Goal: Information Seeking & Learning: Learn about a topic

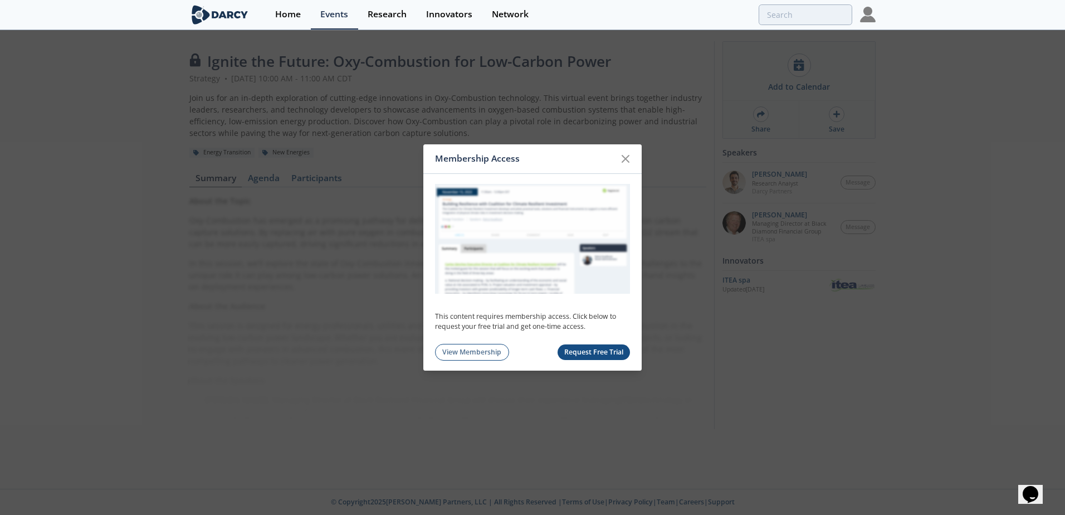
click at [581, 354] on button "Request Free Trial" at bounding box center [593, 352] width 73 height 16
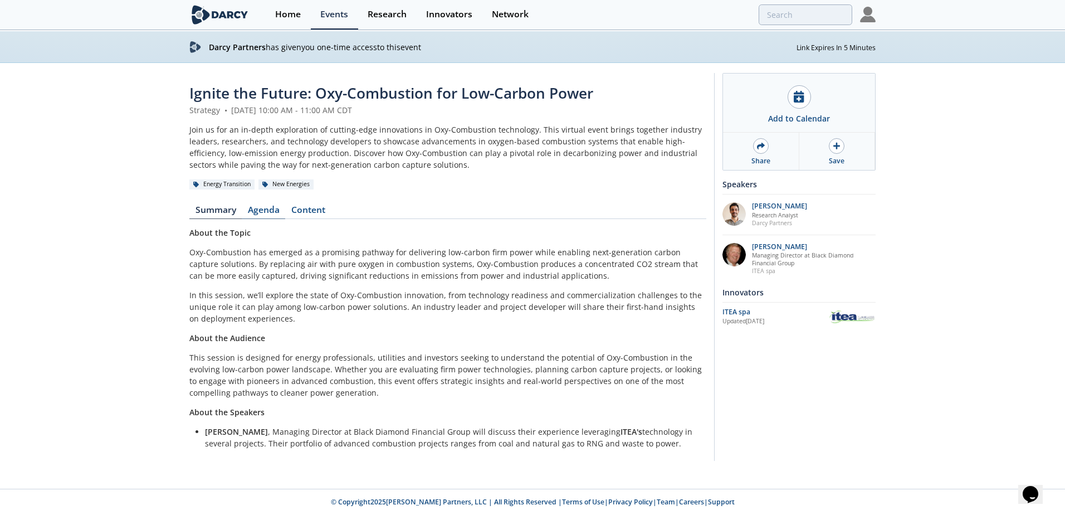
click at [261, 207] on link "Agenda" at bounding box center [263, 211] width 43 height 13
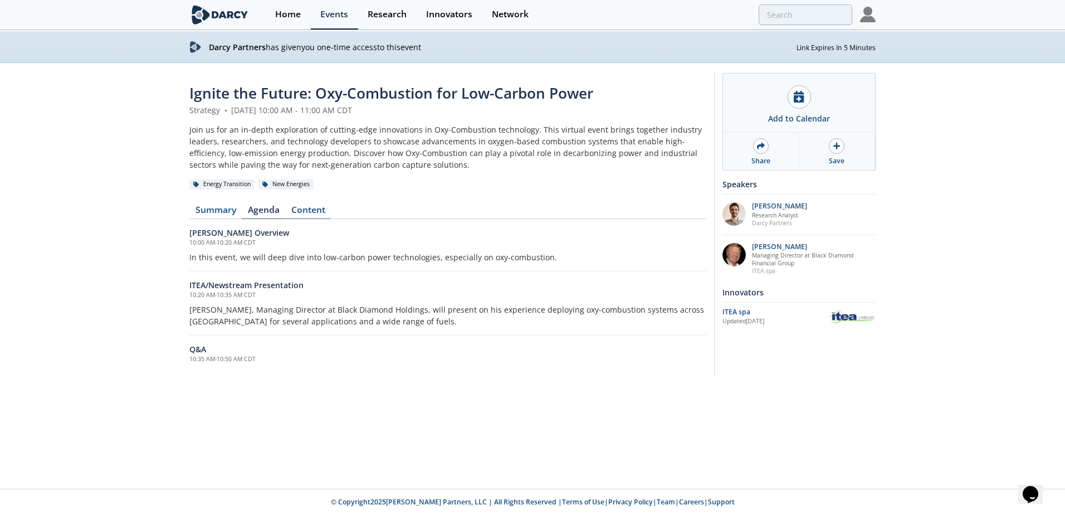
click at [315, 208] on link "Content" at bounding box center [308, 211] width 46 height 13
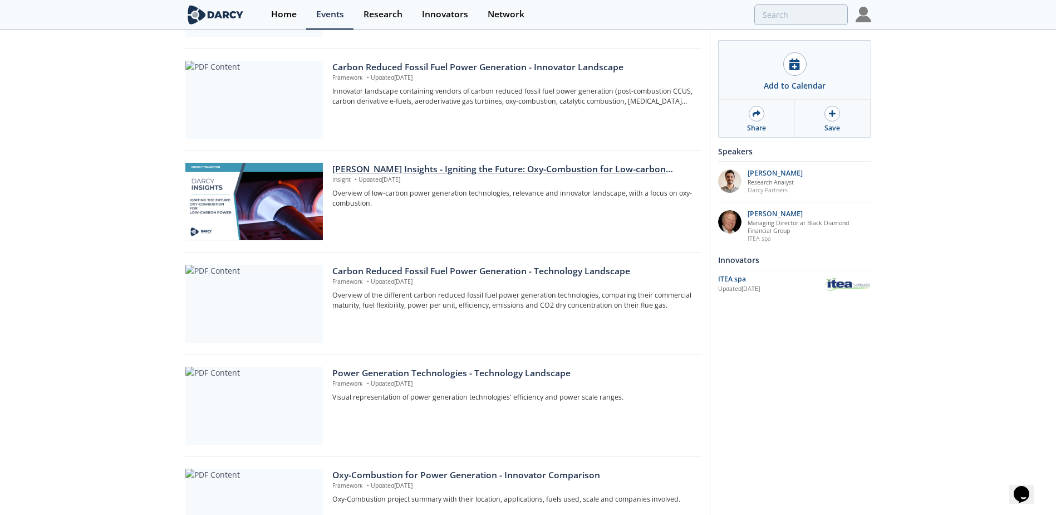
scroll to position [278, 0]
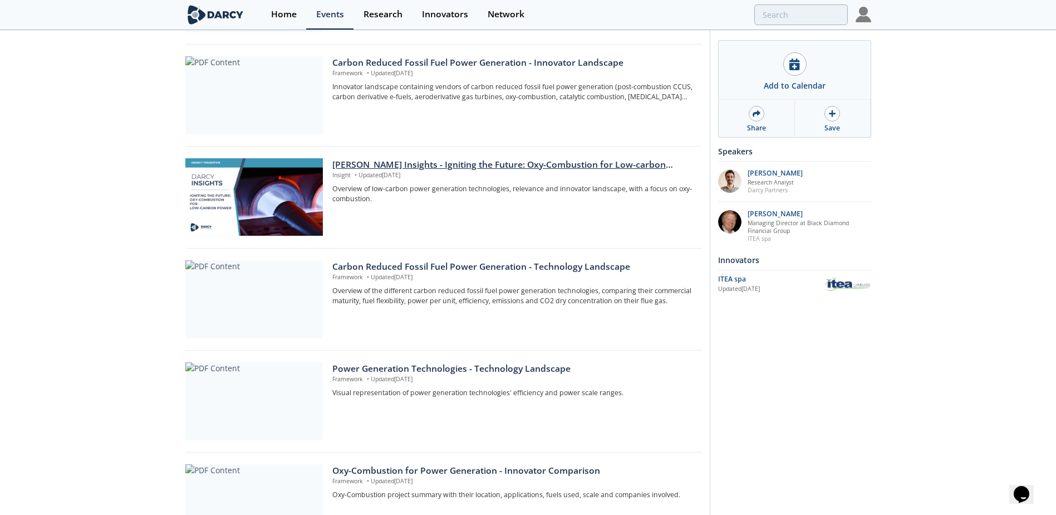
click at [469, 163] on div "[PERSON_NAME] Insights - Igniting the Future: Oxy-Combustion for Low-carbon pow…" at bounding box center [512, 164] width 361 height 13
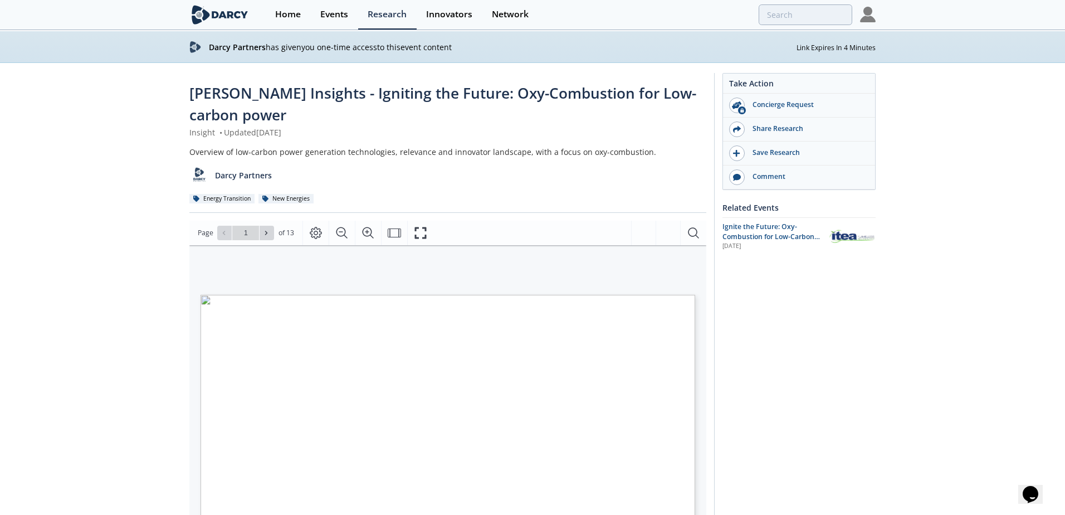
type input "2"
type input "3"
type input "4"
type input "5"
type input "6"
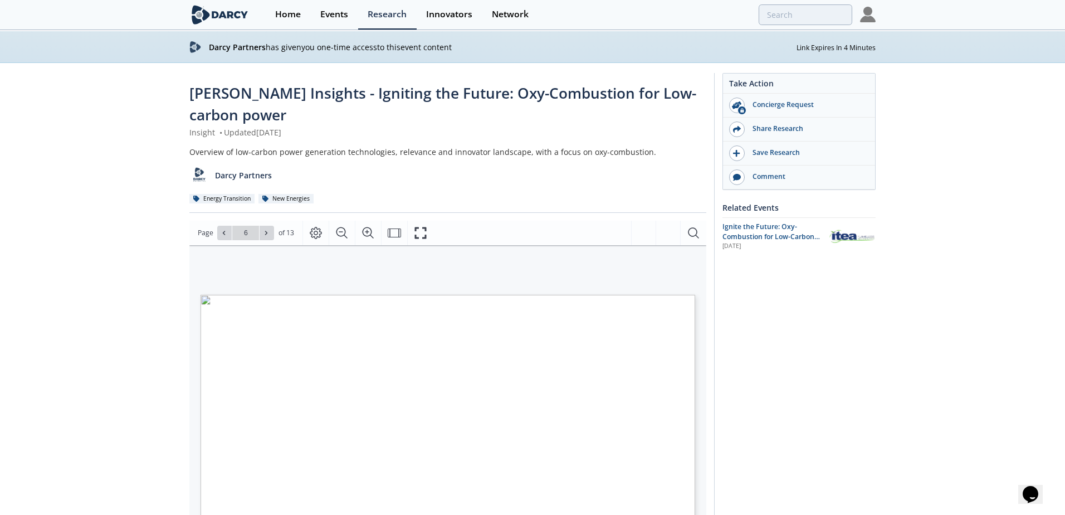
type input "7"
type input "8"
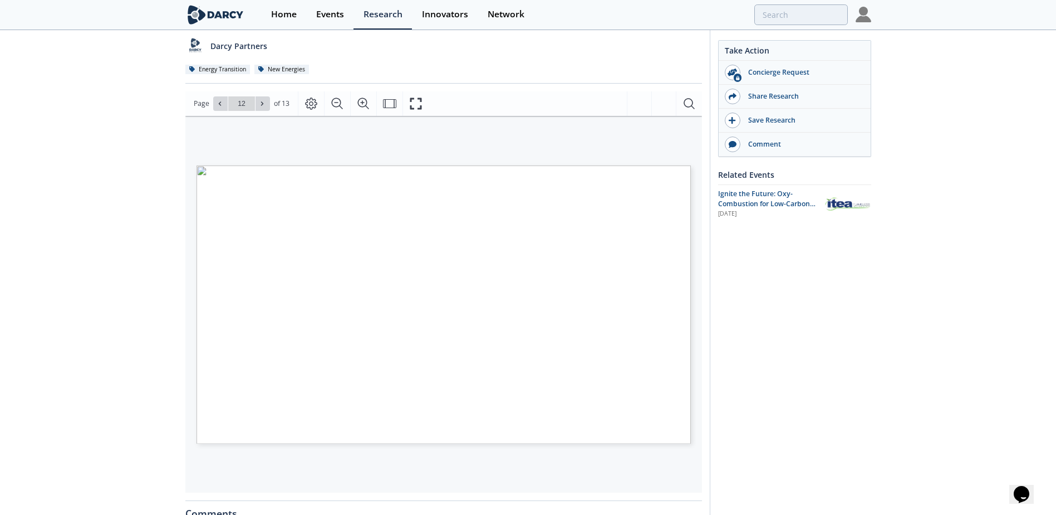
scroll to position [167, 0]
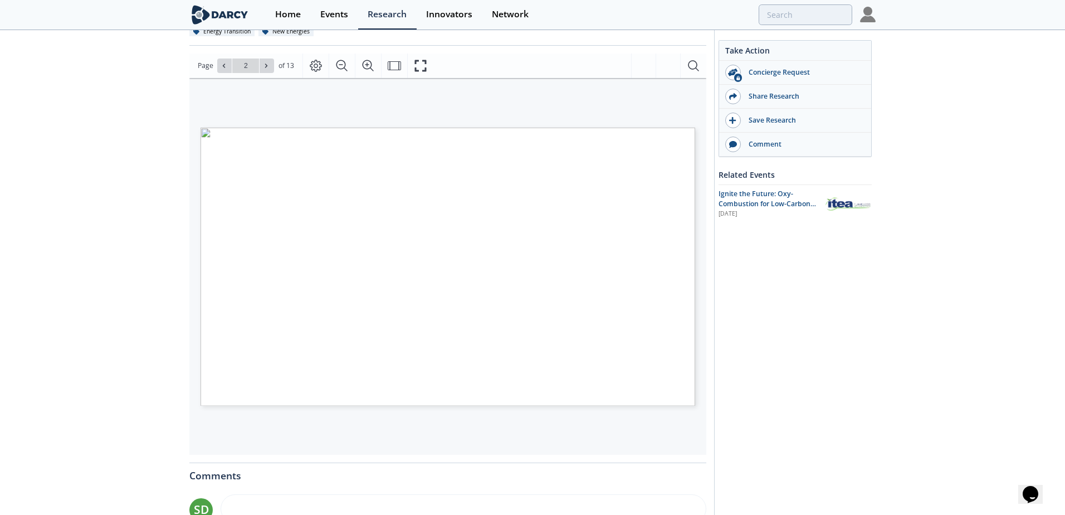
type input "1"
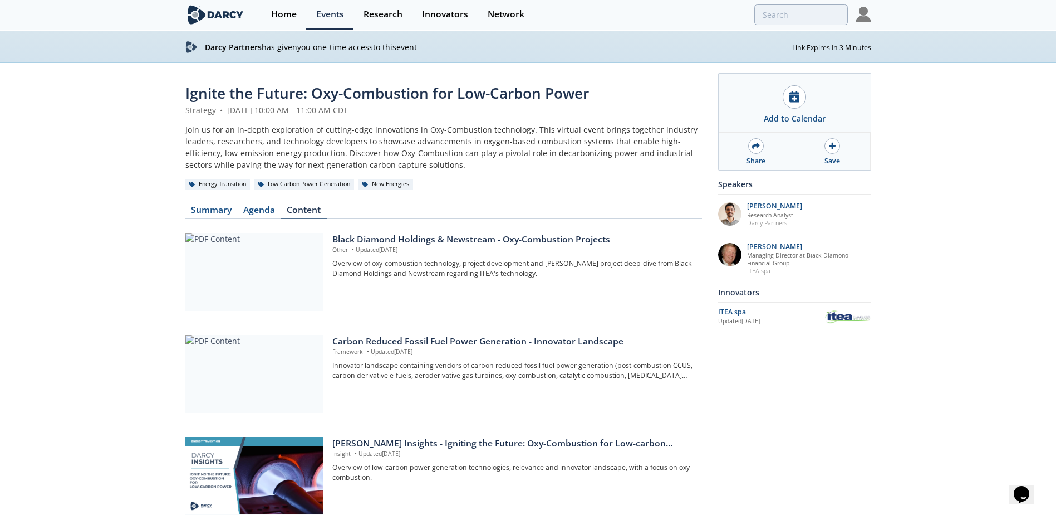
click at [305, 209] on link "Content" at bounding box center [304, 211] width 46 height 13
click at [264, 205] on link "Agenda" at bounding box center [259, 211] width 43 height 13
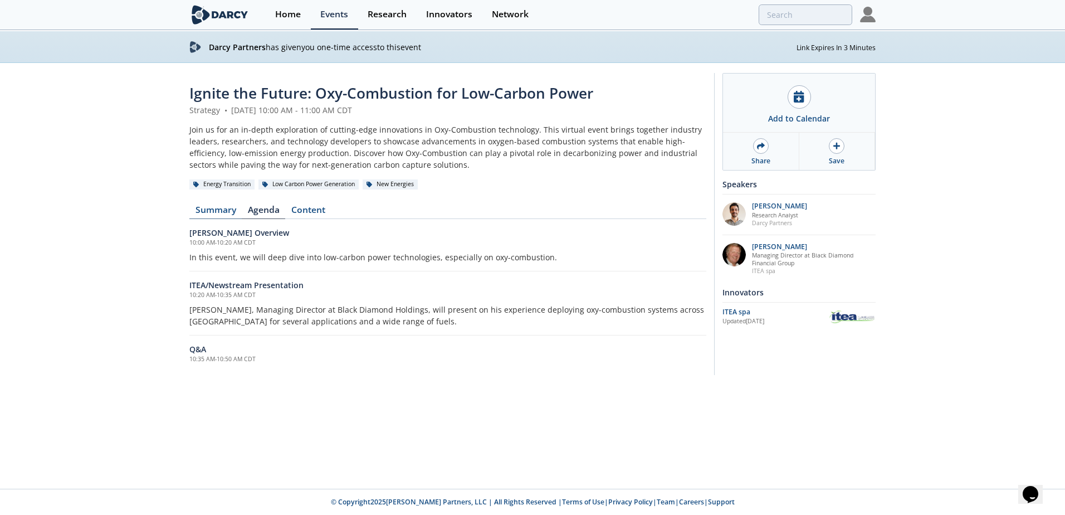
click at [208, 205] on link "Summary" at bounding box center [215, 211] width 52 height 13
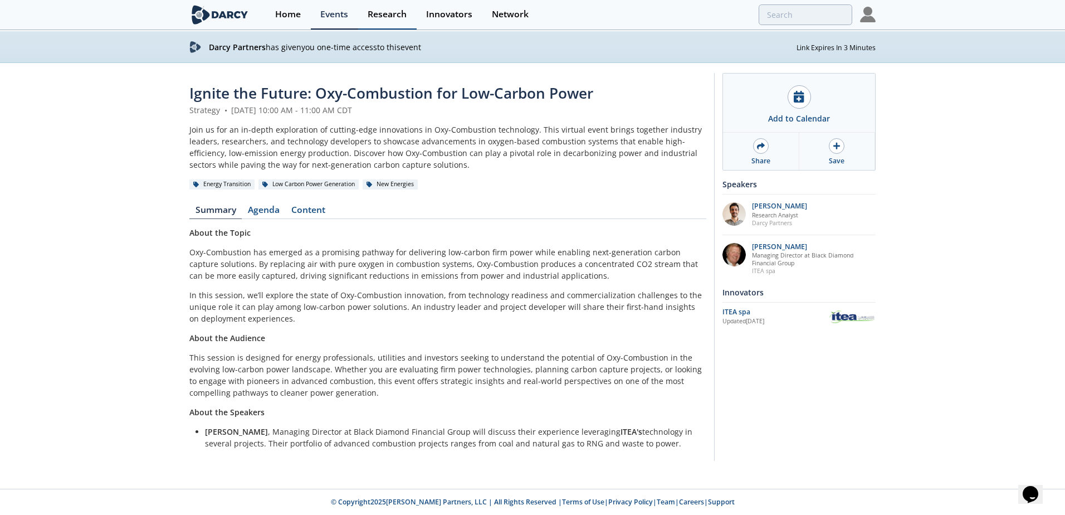
click at [381, 12] on div "Research" at bounding box center [387, 14] width 39 height 9
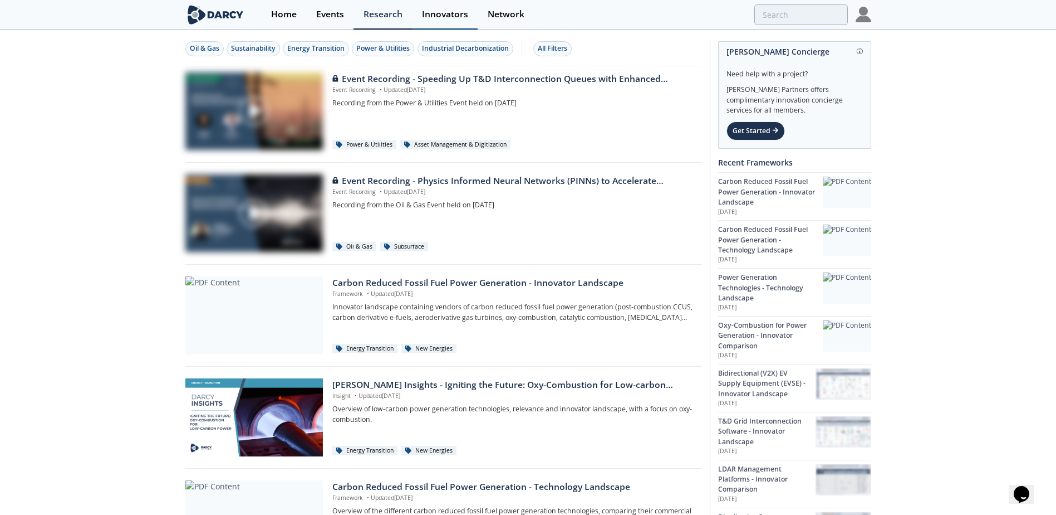
click at [458, 14] on div "Innovators" at bounding box center [445, 14] width 46 height 9
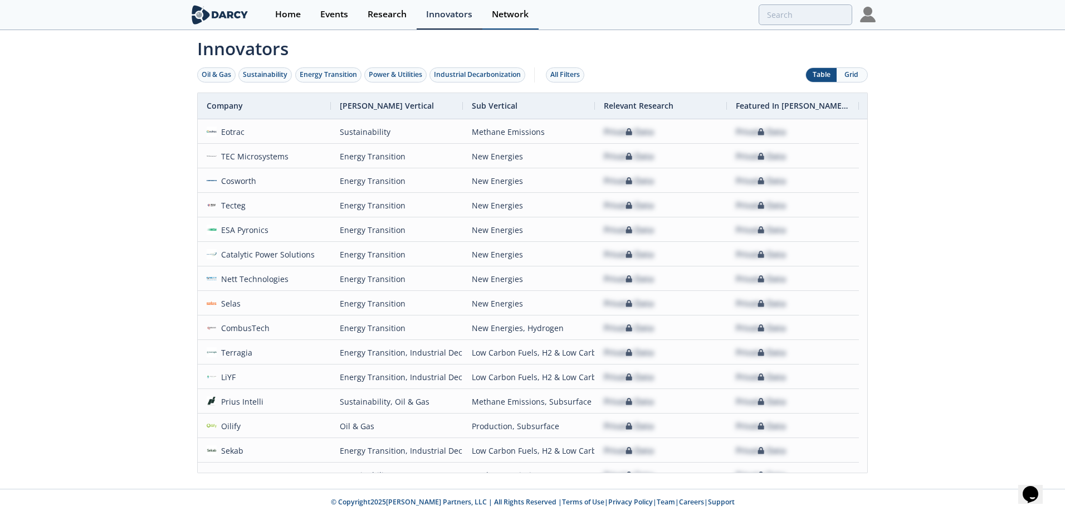
click at [520, 11] on div "Network" at bounding box center [510, 14] width 37 height 9
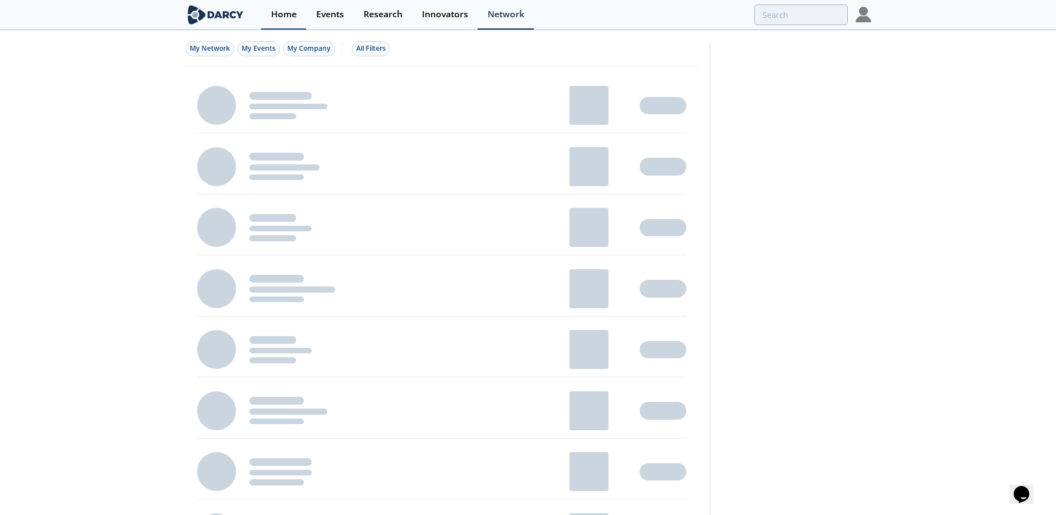
click at [290, 15] on div "Home" at bounding box center [284, 14] width 26 height 9
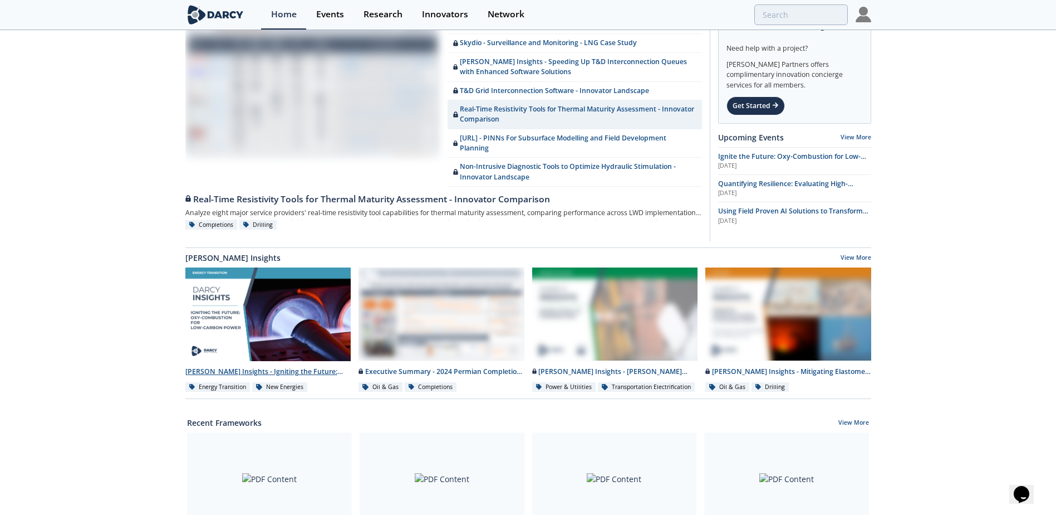
scroll to position [56, 0]
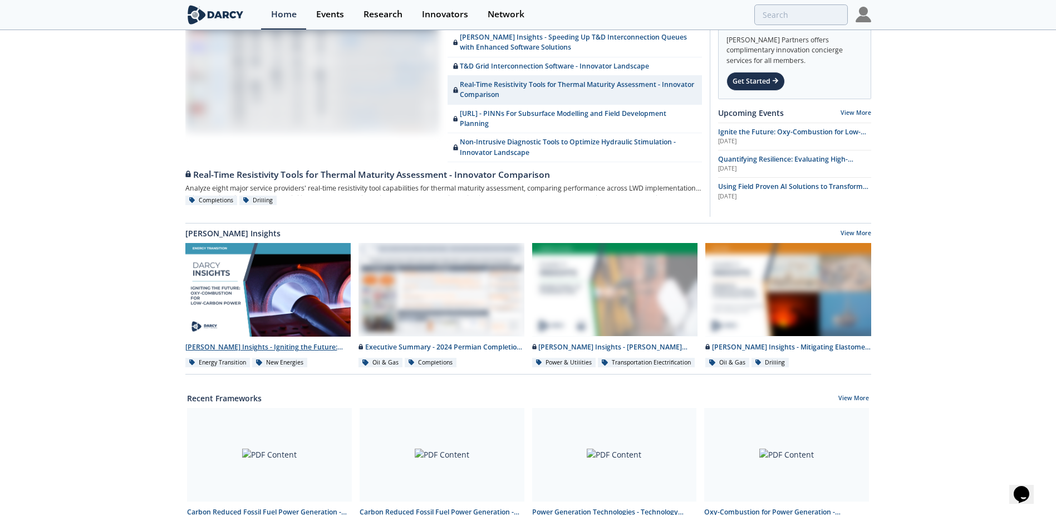
click at [266, 298] on div at bounding box center [268, 290] width 166 height 94
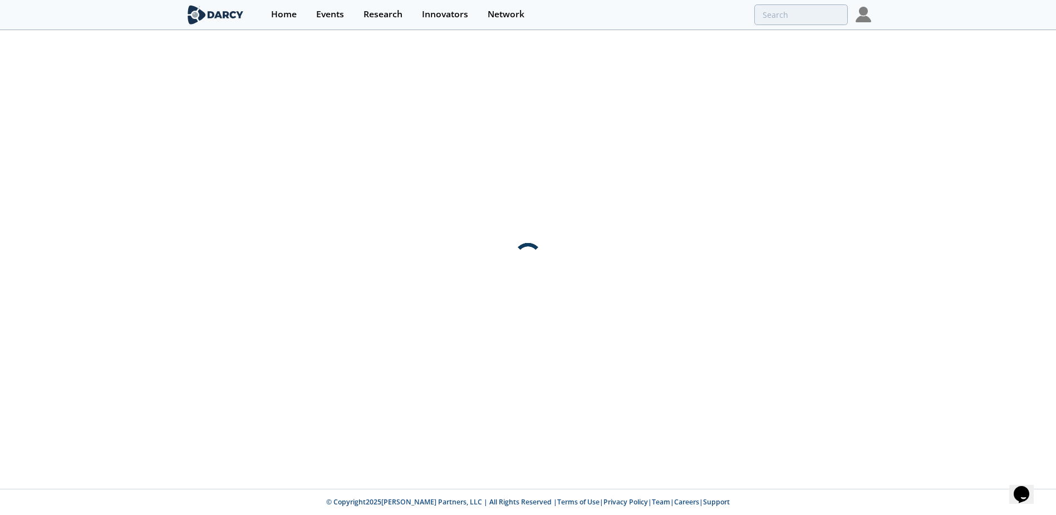
scroll to position [0, 0]
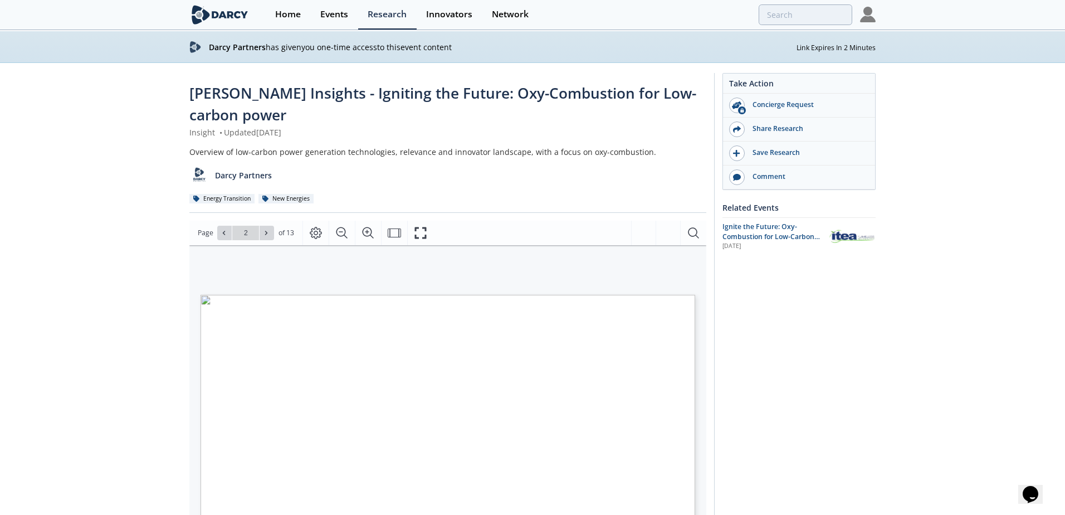
type input "1"
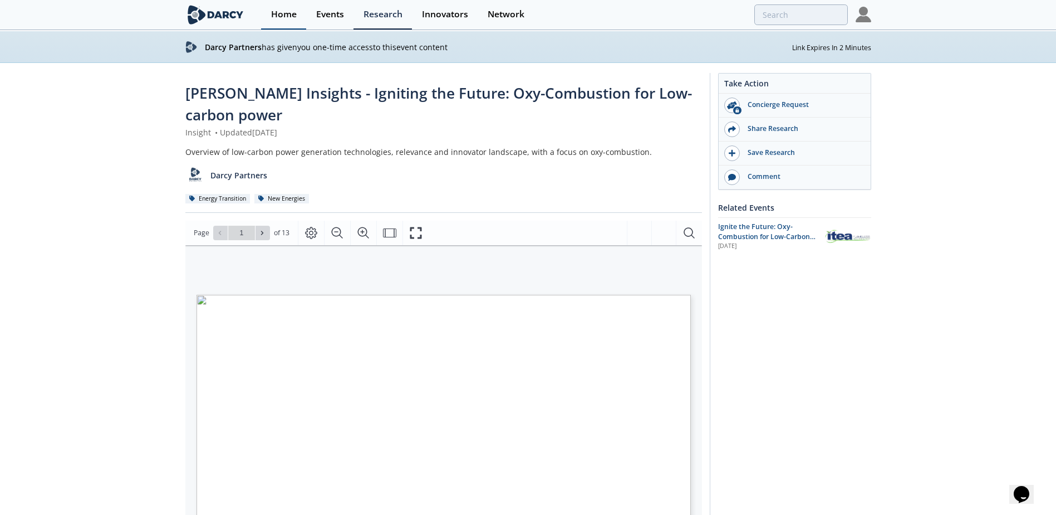
click at [285, 16] on div "Home" at bounding box center [284, 14] width 26 height 9
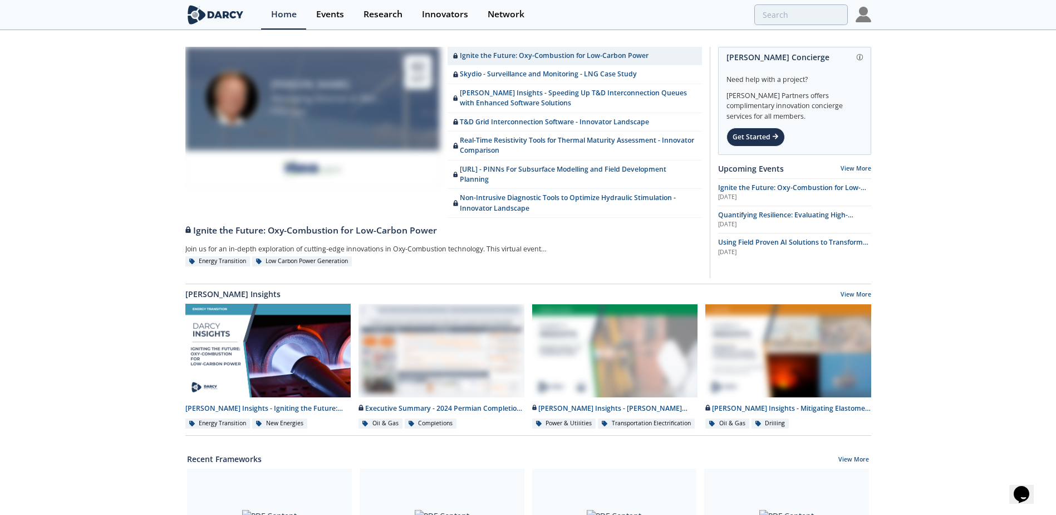
click at [626, 50] on link "Ignite the Future: Oxy-Combustion for Low-Carbon Power" at bounding box center [575, 56] width 254 height 18
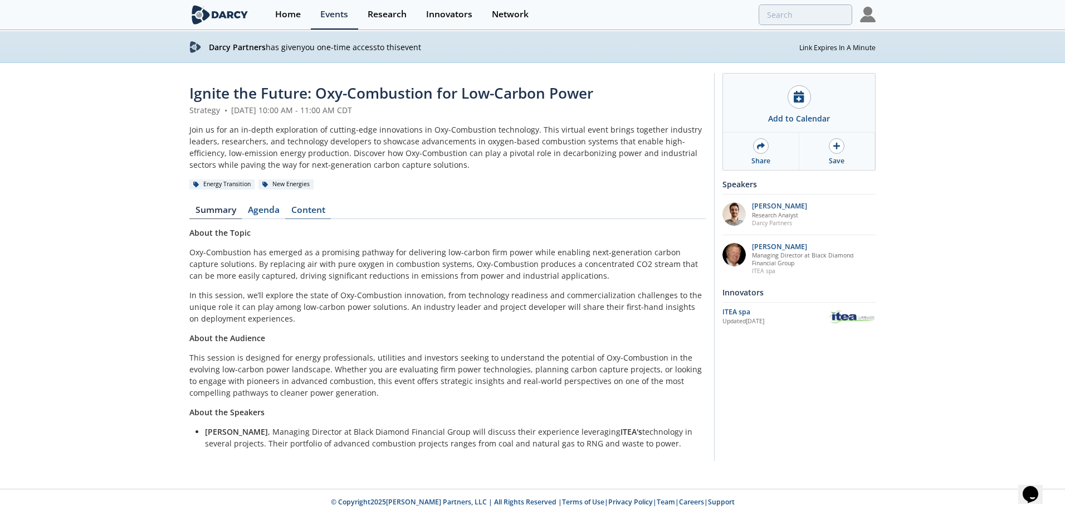
click at [317, 216] on link "Content" at bounding box center [308, 211] width 46 height 13
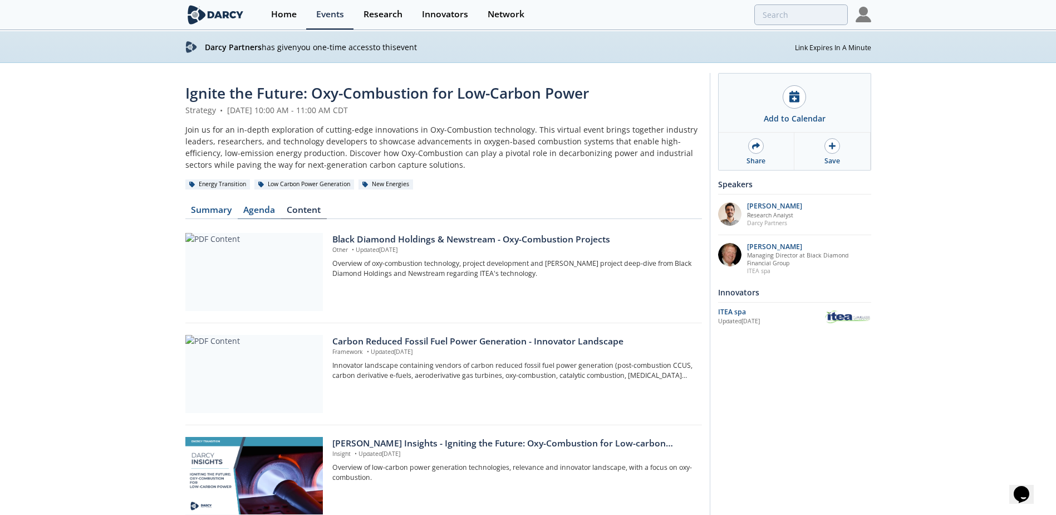
click at [259, 205] on link "Agenda" at bounding box center [259, 211] width 43 height 13
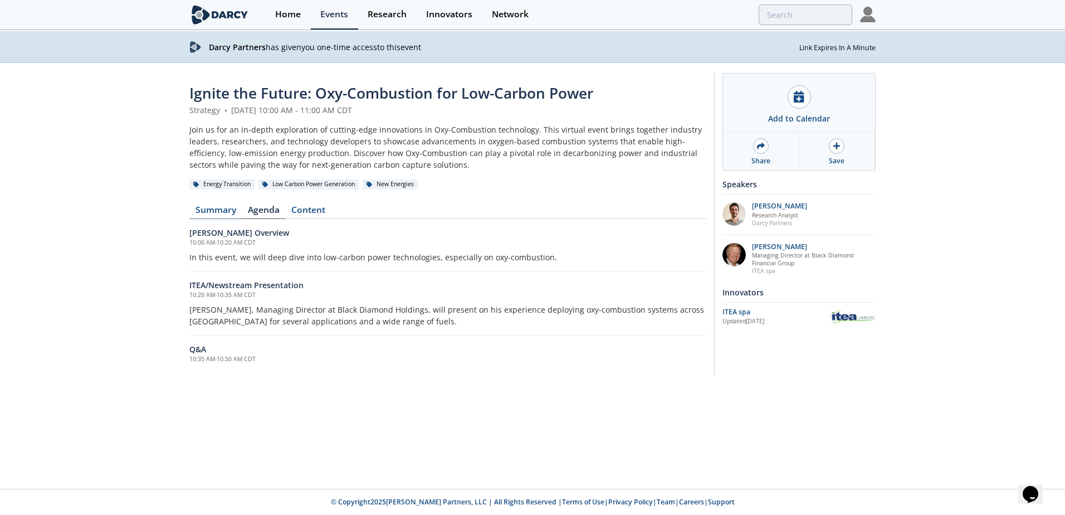
click at [209, 210] on link "Summary" at bounding box center [215, 211] width 52 height 13
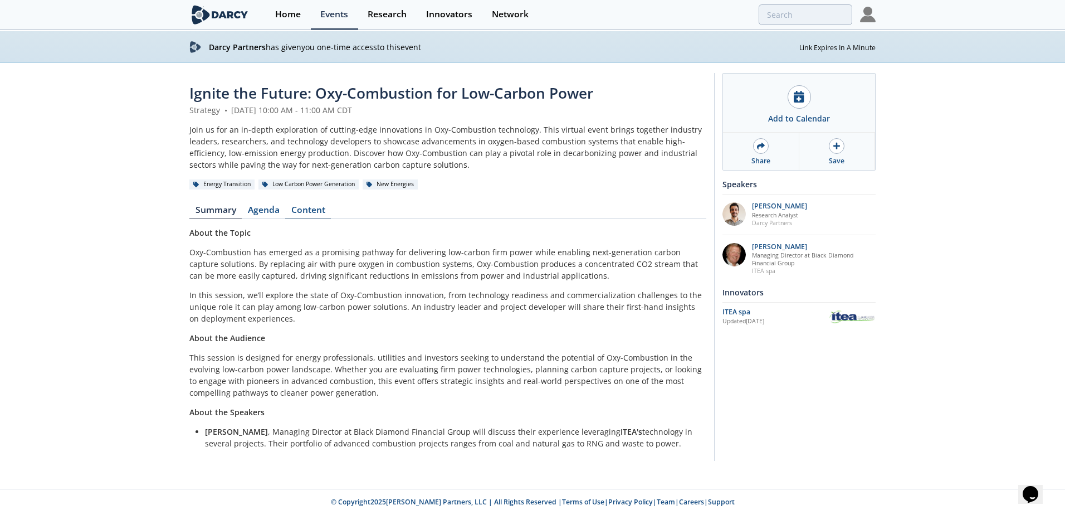
click at [313, 208] on link "Content" at bounding box center [308, 211] width 46 height 13
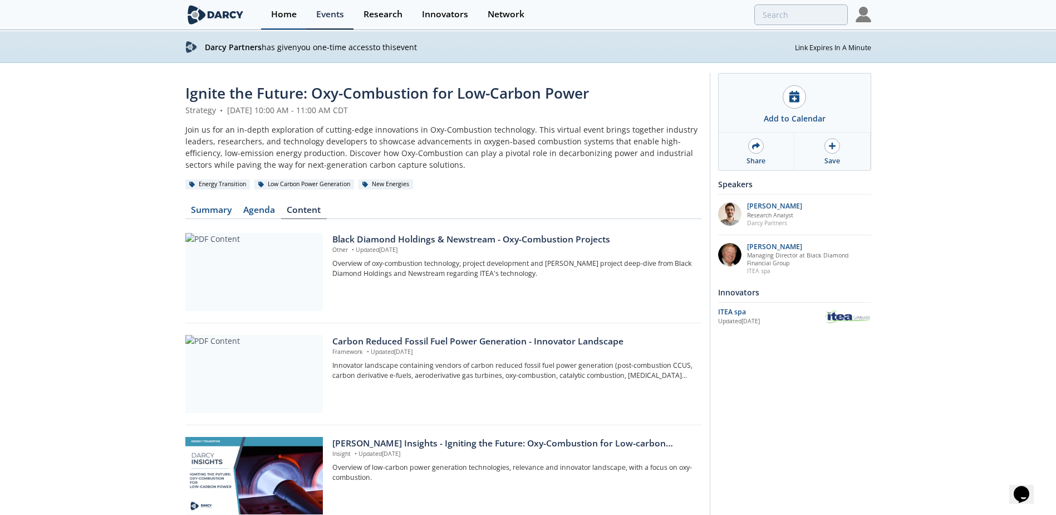
click at [272, 16] on div "Home" at bounding box center [284, 14] width 26 height 9
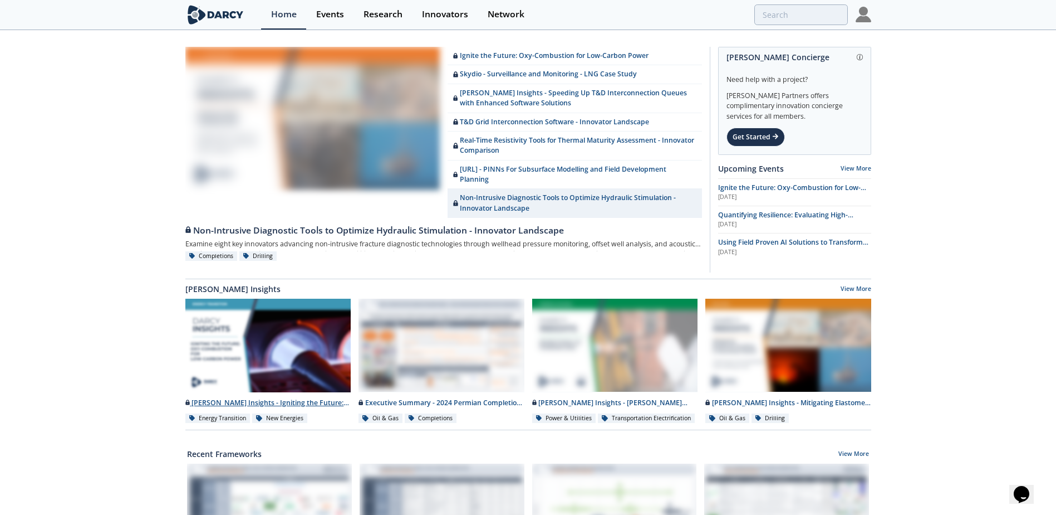
click at [227, 355] on div at bounding box center [268, 345] width 166 height 94
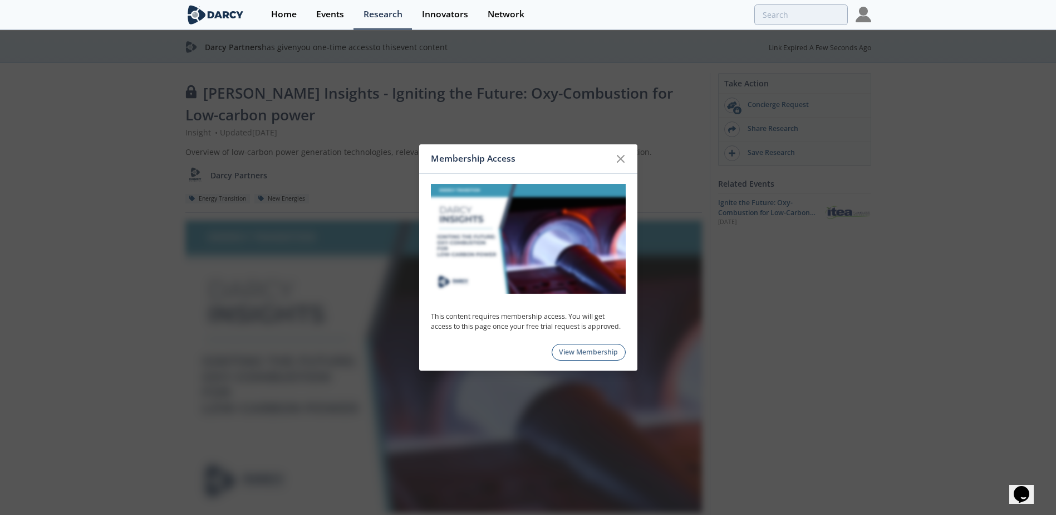
click at [592, 347] on link "View Membership" at bounding box center [589, 352] width 74 height 17
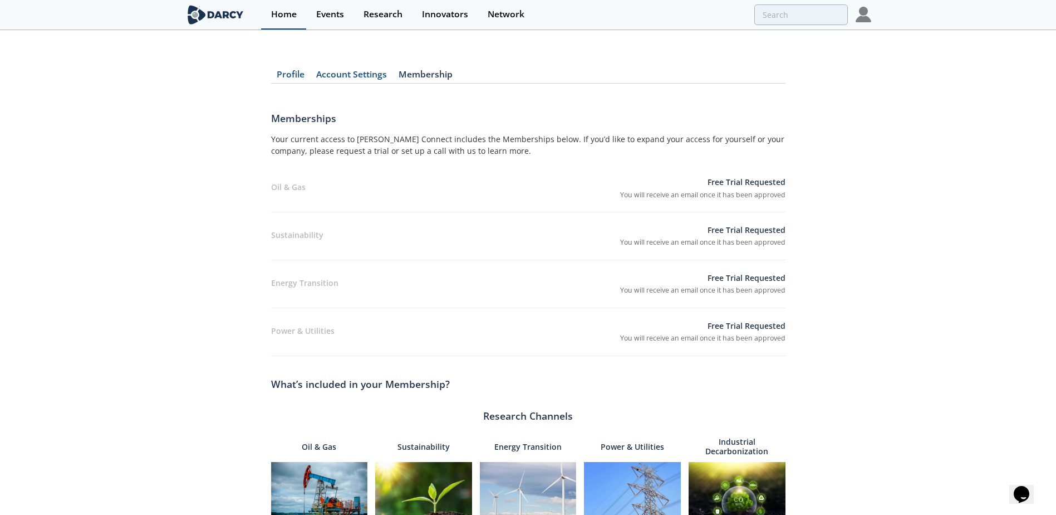
click at [276, 17] on div "Home" at bounding box center [284, 14] width 26 height 9
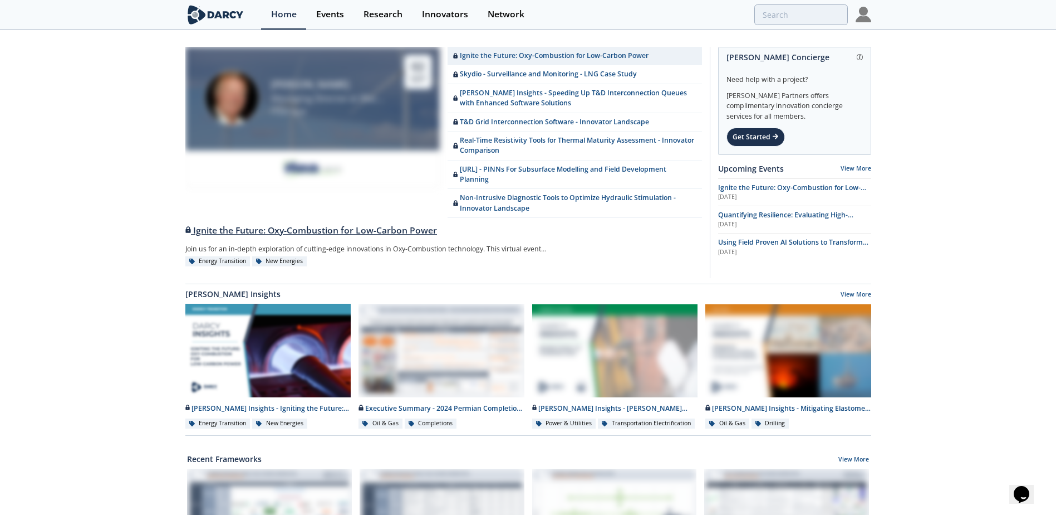
click at [267, 231] on div "Ignite the Future: Oxy-Combustion for Low-Carbon Power" at bounding box center [443, 230] width 517 height 13
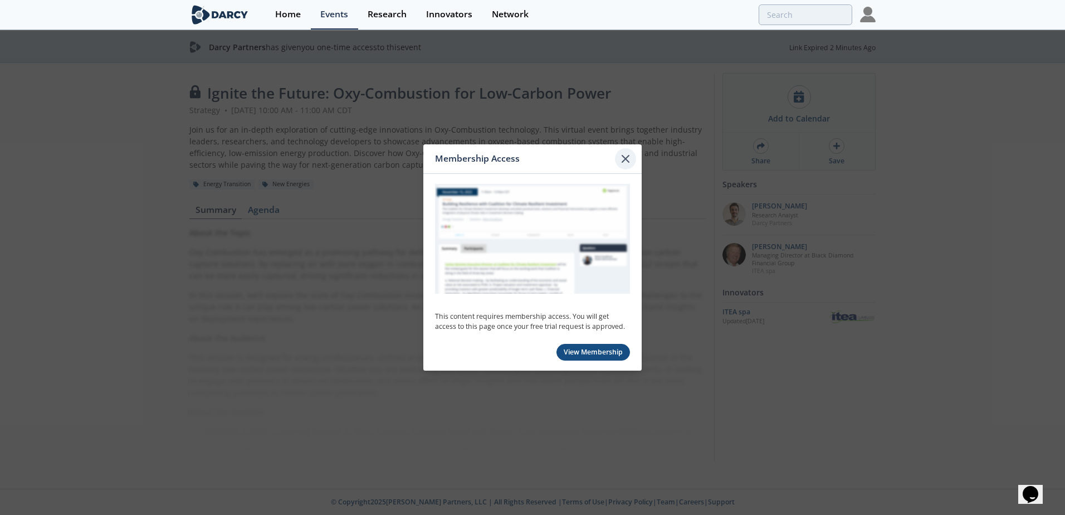
click at [624, 152] on icon at bounding box center [625, 158] width 13 height 13
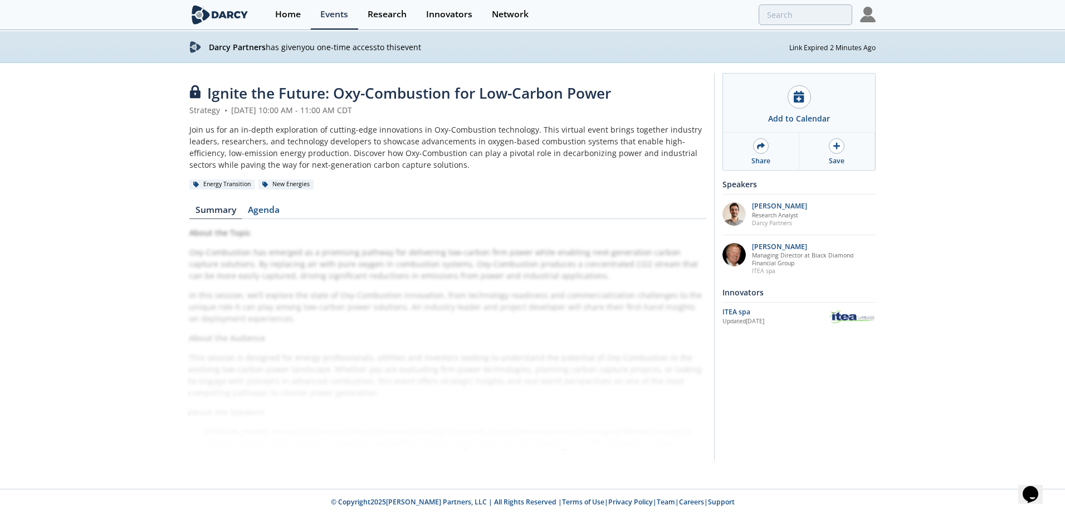
click at [391, 284] on div "About the Topic Oxy-Combustion has emerged as a promising pathway for deliverin…" at bounding box center [447, 338] width 517 height 222
click at [261, 212] on link "Agenda" at bounding box center [263, 211] width 43 height 13
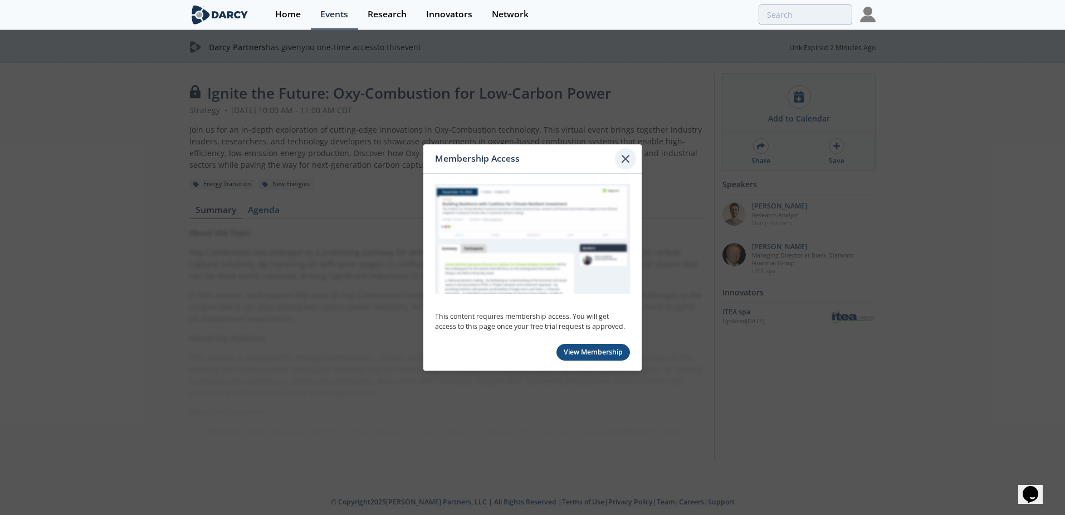
click at [624, 159] on icon at bounding box center [625, 158] width 13 height 13
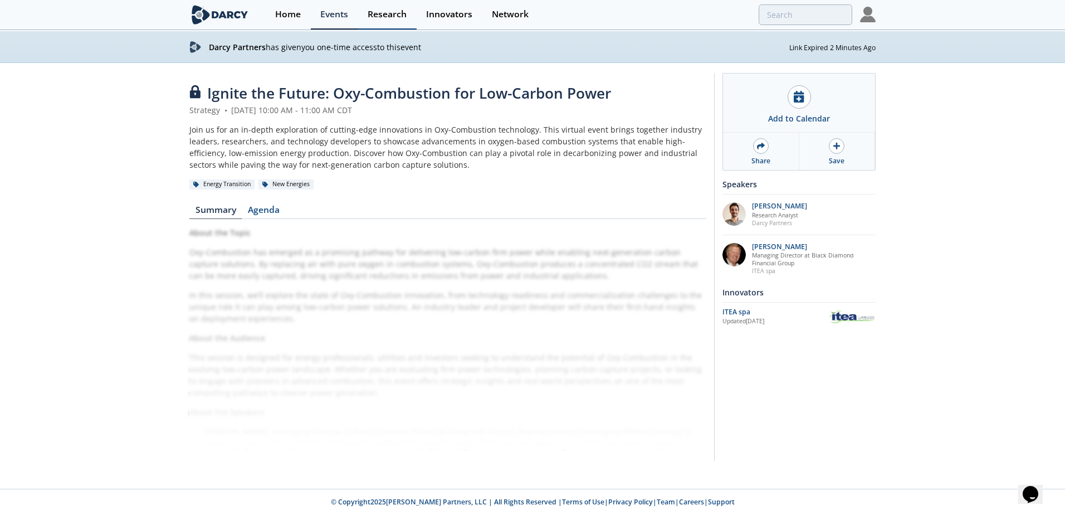
click at [393, 21] on link "Research" at bounding box center [387, 15] width 58 height 30
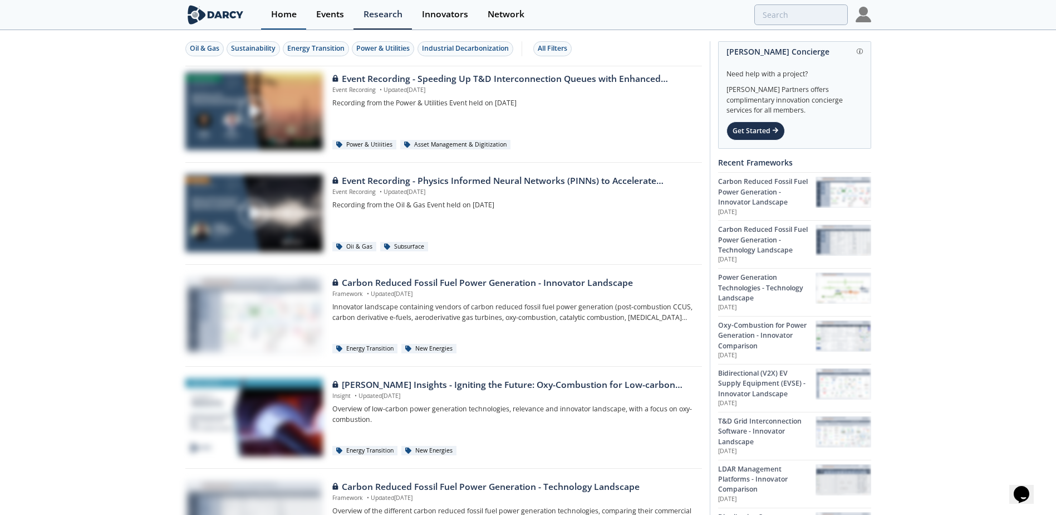
click at [290, 13] on div "Home" at bounding box center [284, 14] width 26 height 9
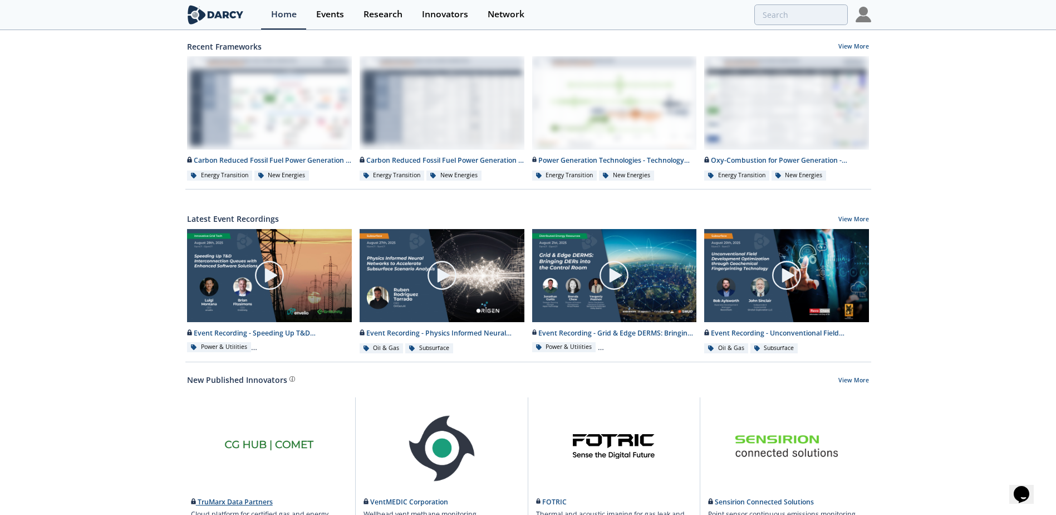
scroll to position [385, 0]
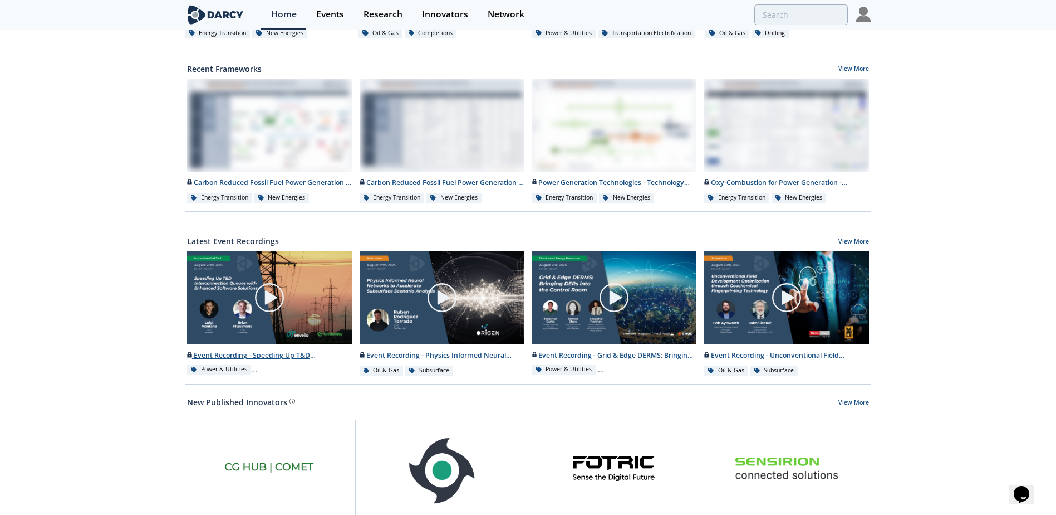
click at [254, 295] on img at bounding box center [269, 297] width 31 height 31
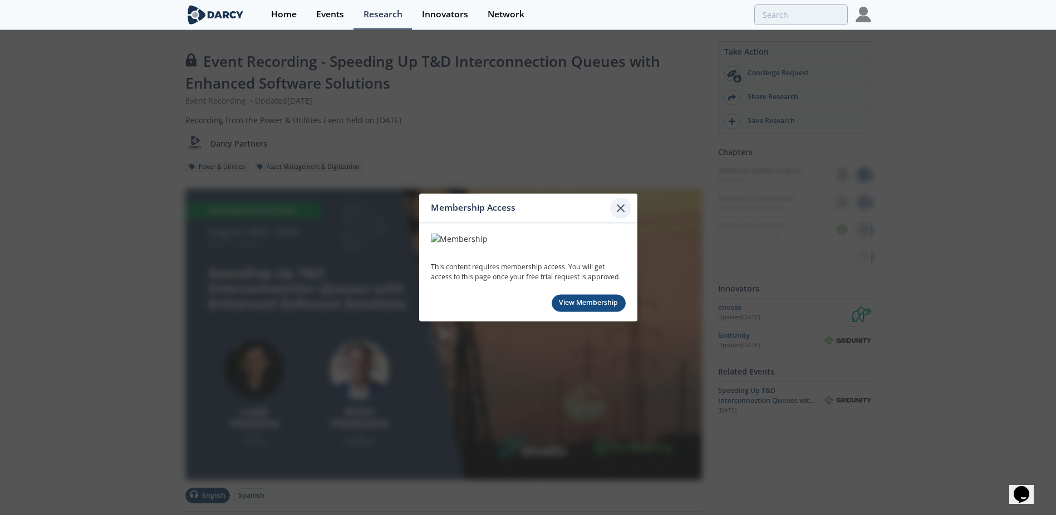
click at [616, 206] on icon at bounding box center [620, 207] width 13 height 13
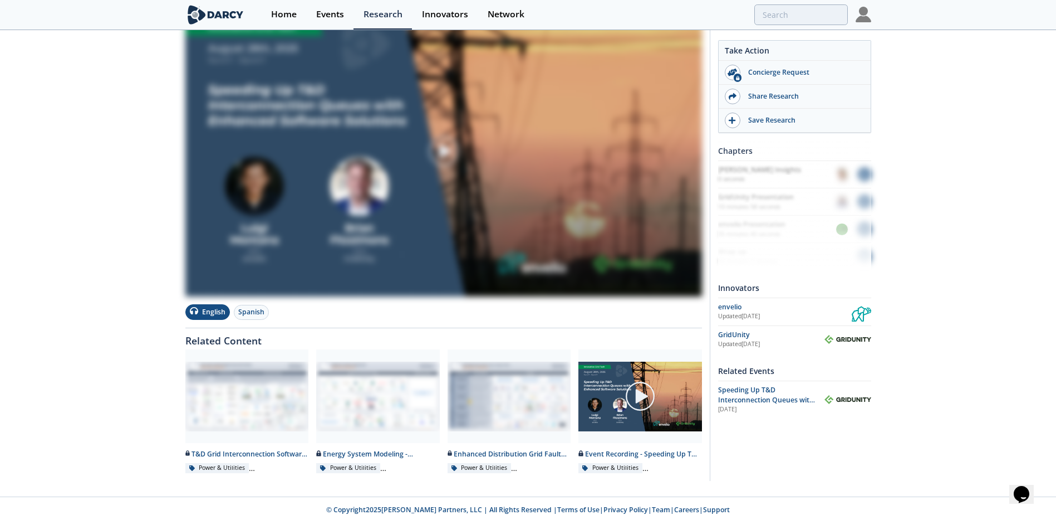
scroll to position [191, 0]
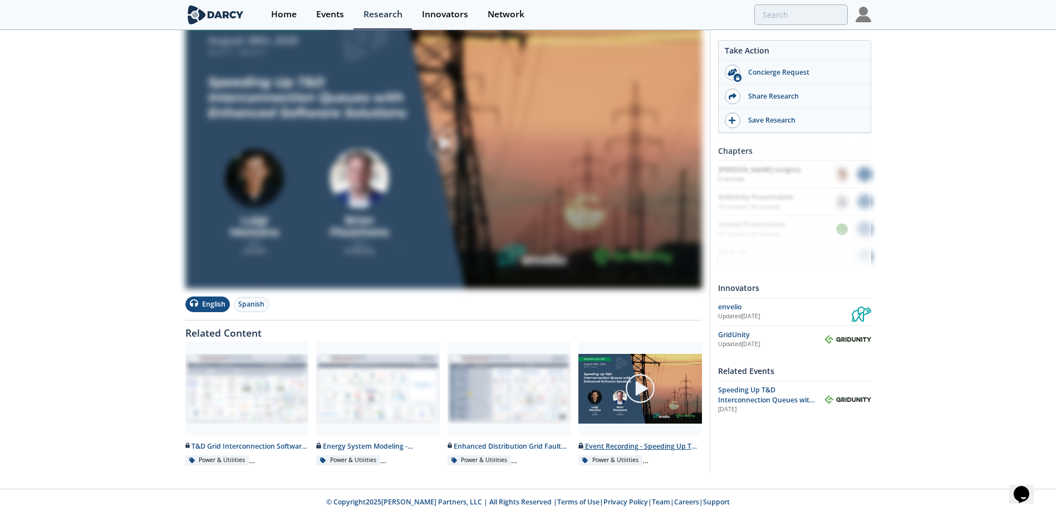
click at [644, 383] on img at bounding box center [640, 388] width 31 height 31
click at [645, 388] on img at bounding box center [640, 388] width 31 height 31
click at [628, 445] on div "Event Recording - Speeding Up T&D Interconnection Queues with Enhanced Software…" at bounding box center [641, 446] width 124 height 10
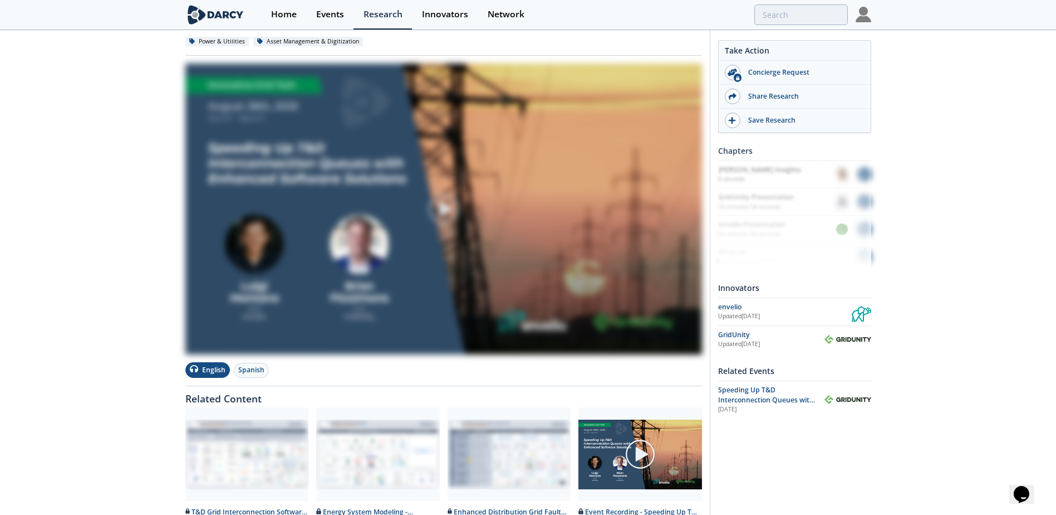
scroll to position [0, 0]
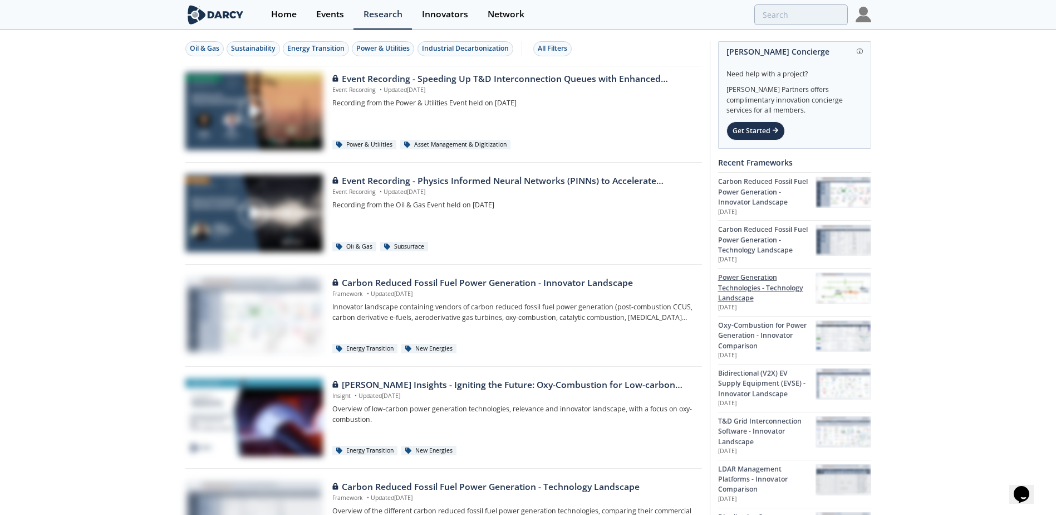
click at [731, 288] on div "Power Generation Technologies - Technology Landscape" at bounding box center [766, 287] width 97 height 31
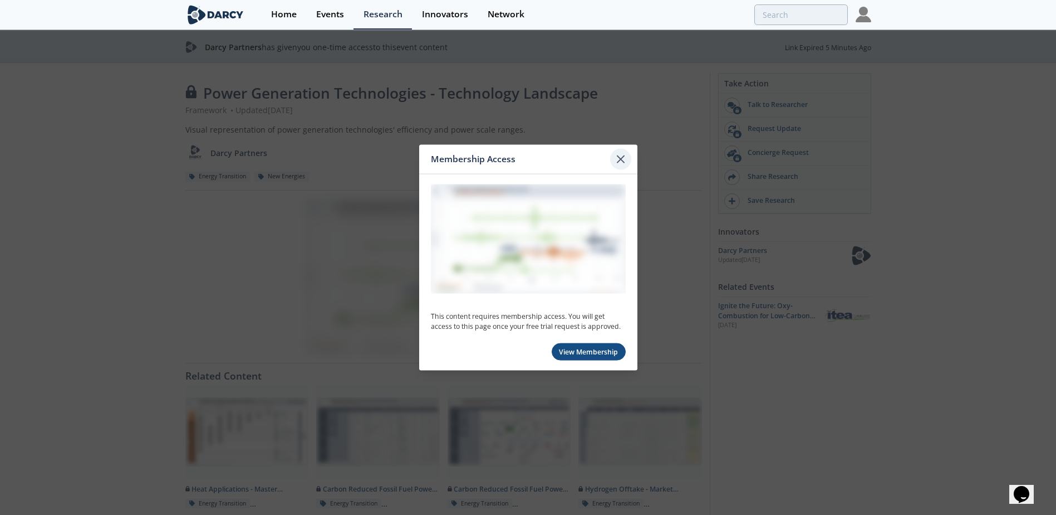
click at [623, 156] on icon at bounding box center [620, 159] width 13 height 13
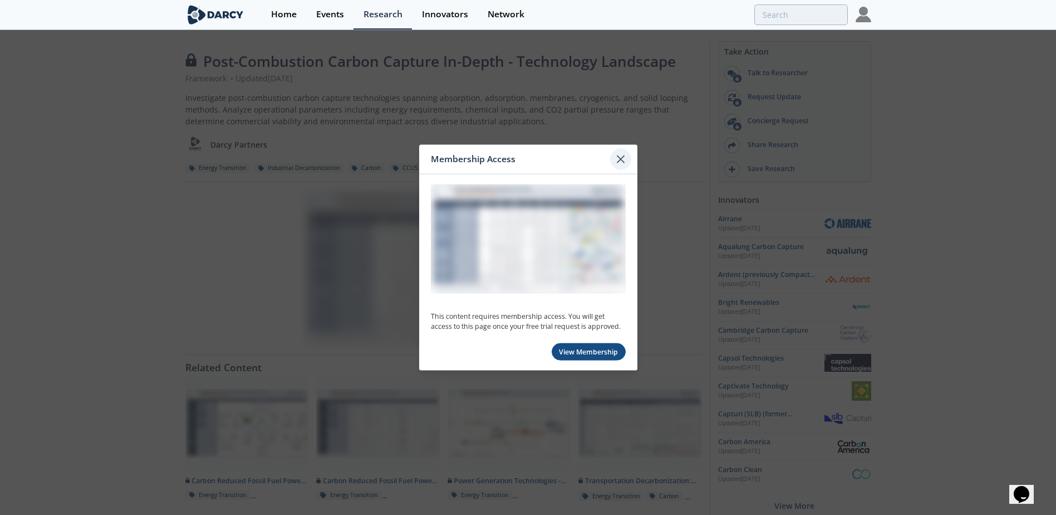
click at [617, 155] on icon at bounding box center [620, 159] width 13 height 13
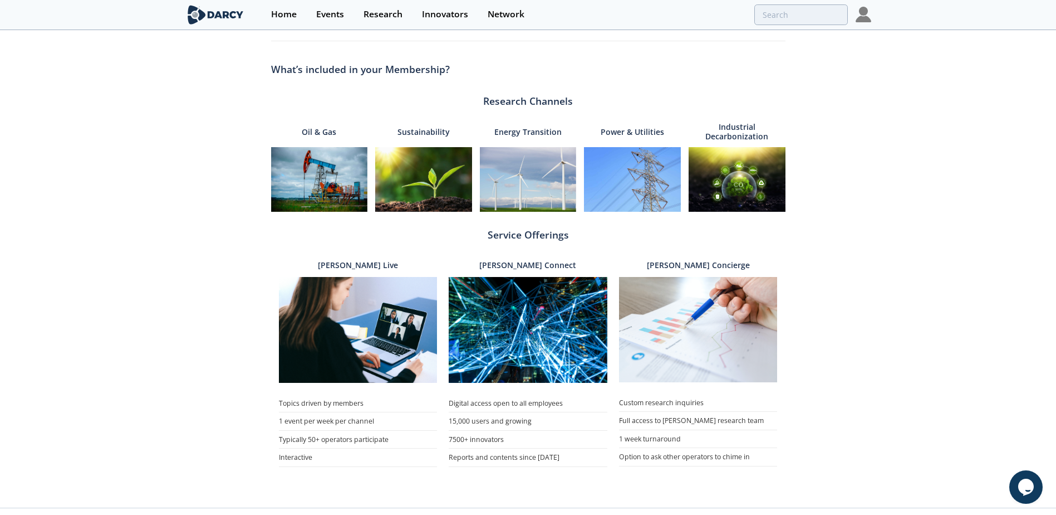
scroll to position [334, 0]
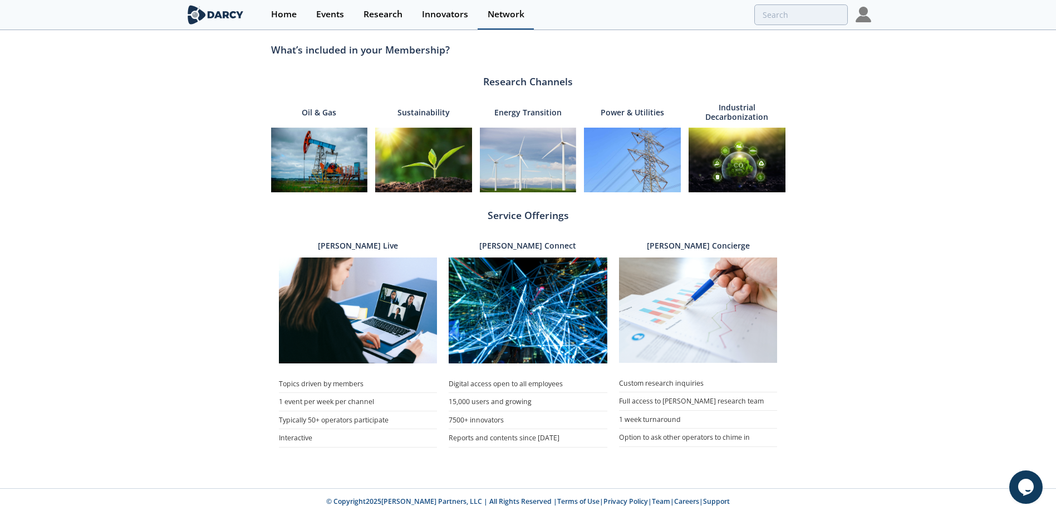
click at [521, 15] on div "Network" at bounding box center [506, 14] width 37 height 9
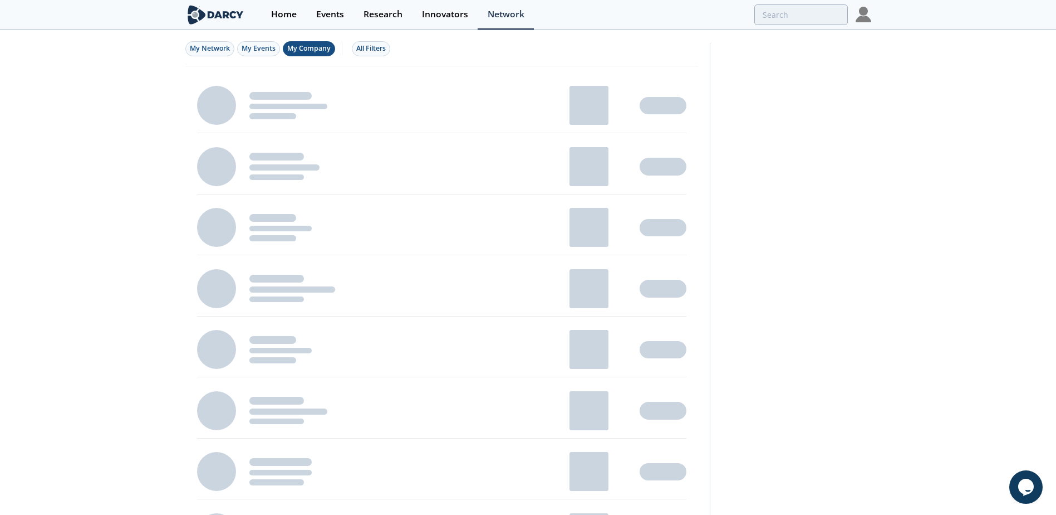
click at [302, 51] on span "My Company" at bounding box center [308, 47] width 43 height 9
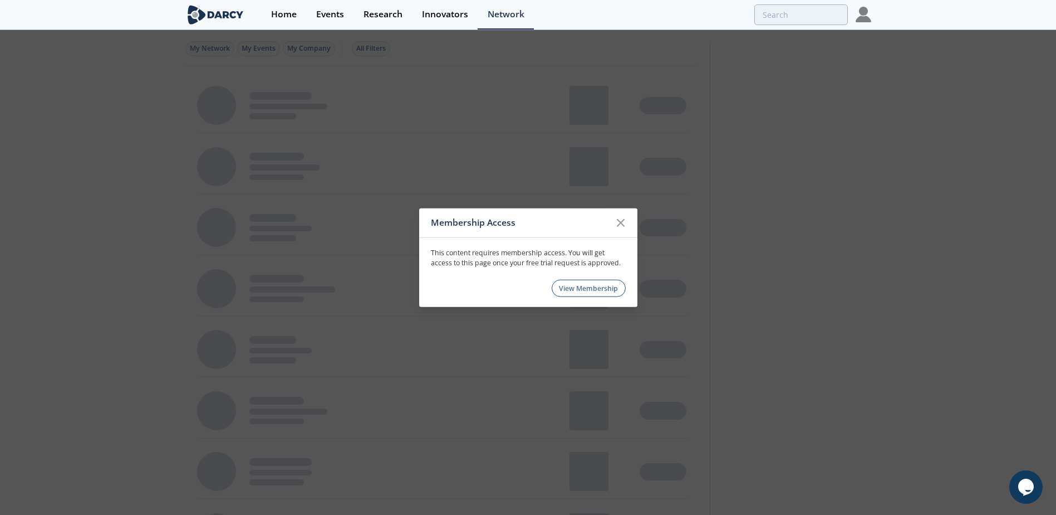
click at [589, 288] on link "View Membership" at bounding box center [589, 288] width 74 height 17
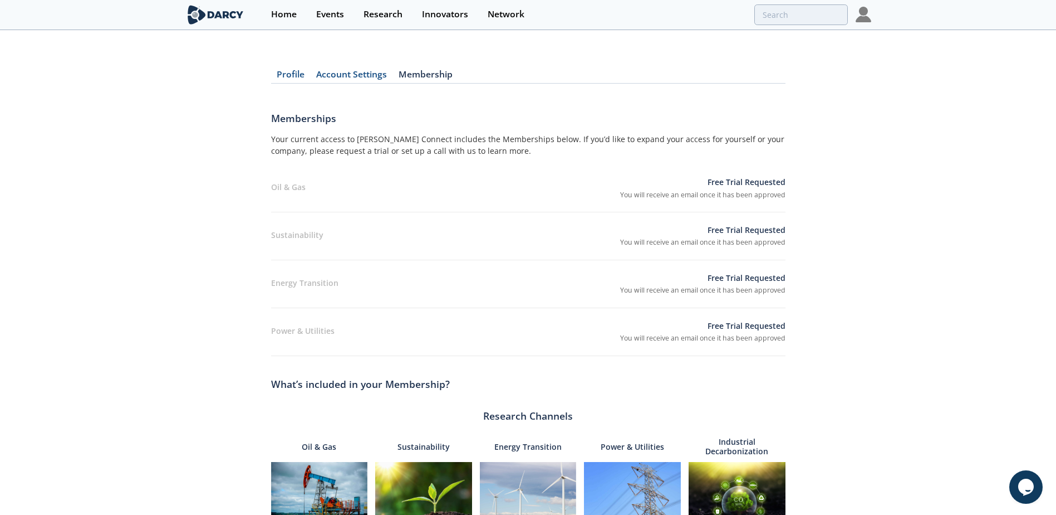
click at [416, 74] on link "Membership" at bounding box center [426, 76] width 66 height 13
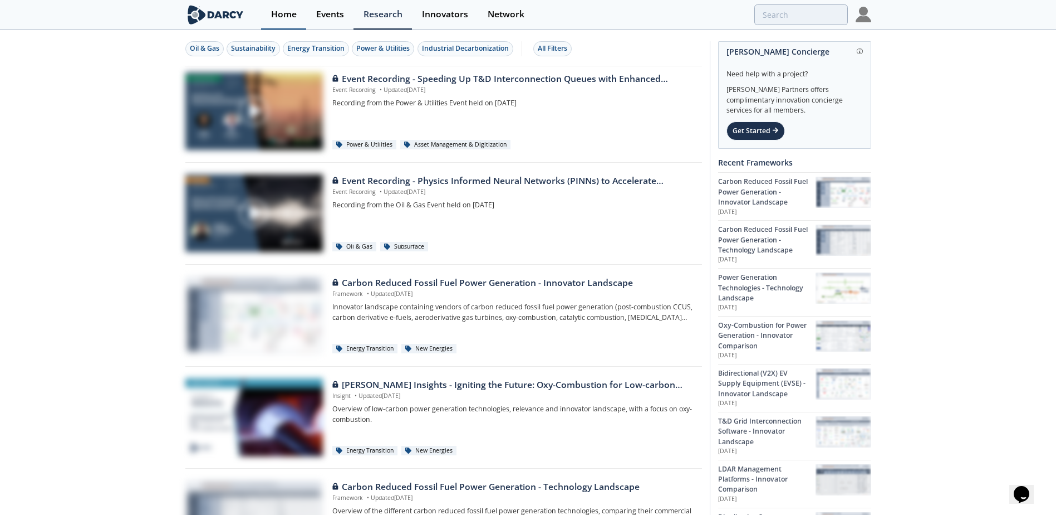
click at [286, 11] on div "Home" at bounding box center [284, 14] width 26 height 9
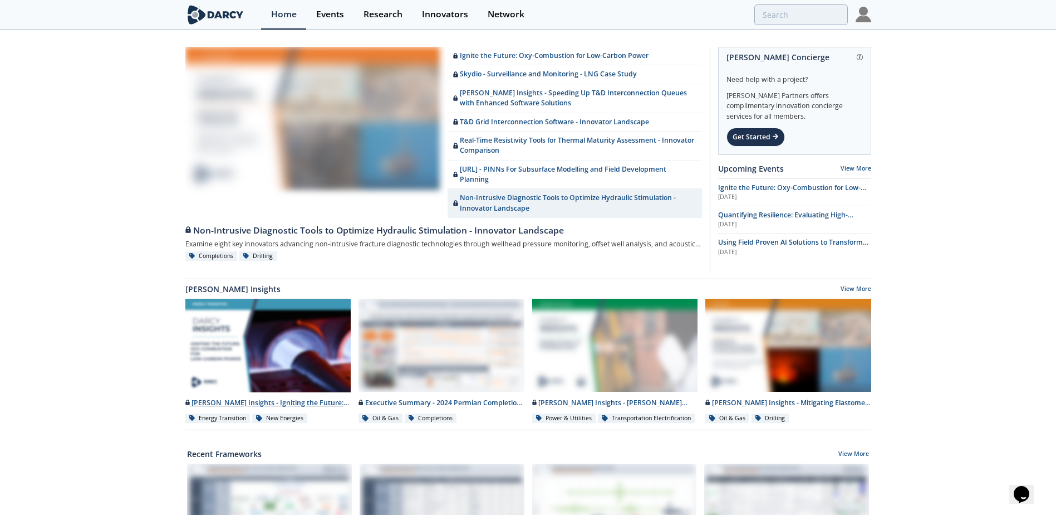
click at [278, 400] on div "[PERSON_NAME] Insights - Igniting the Future: Oxy-Combustion for Low-carbon pow…" at bounding box center [268, 403] width 166 height 10
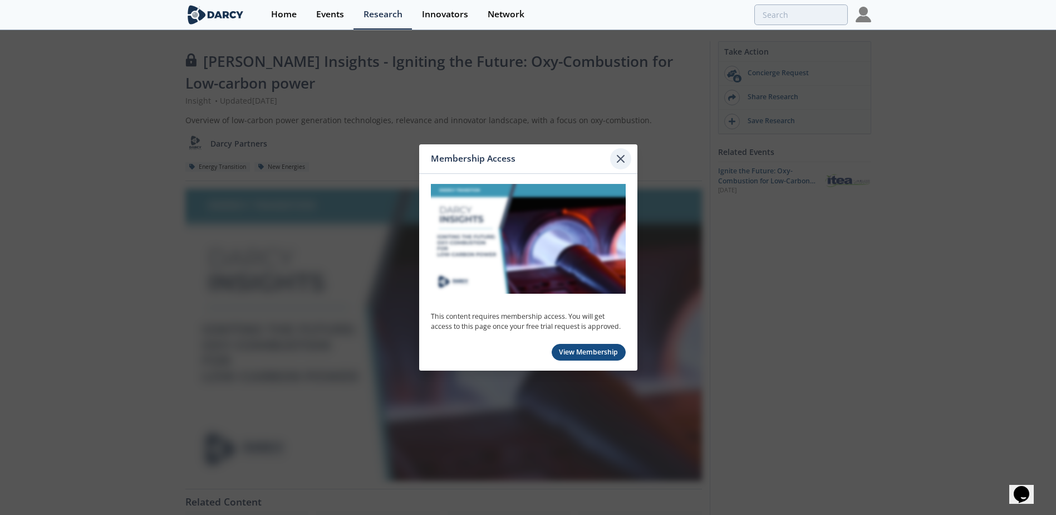
click at [624, 156] on icon at bounding box center [621, 158] width 7 height 7
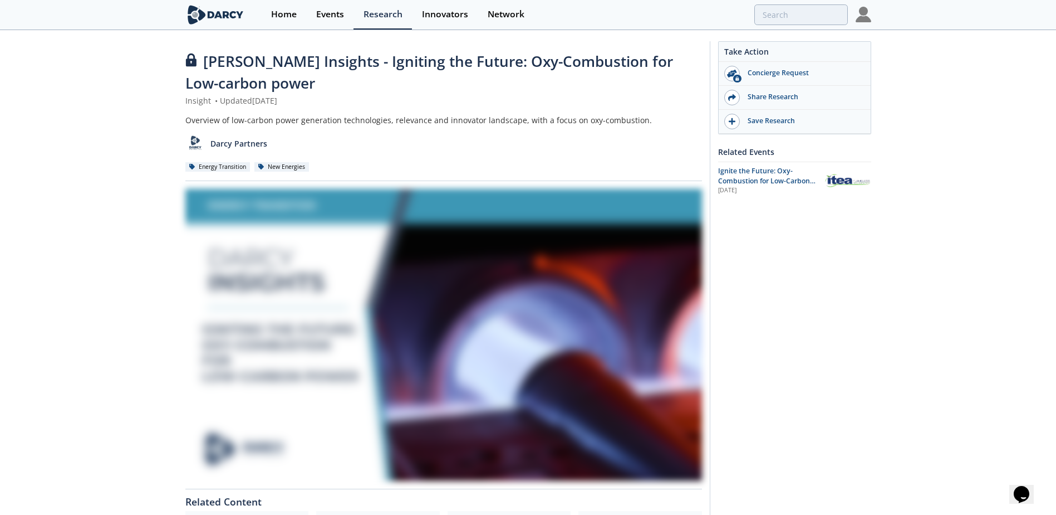
click at [541, 314] on div at bounding box center [443, 335] width 517 height 292
